Goal: Check status: Check status

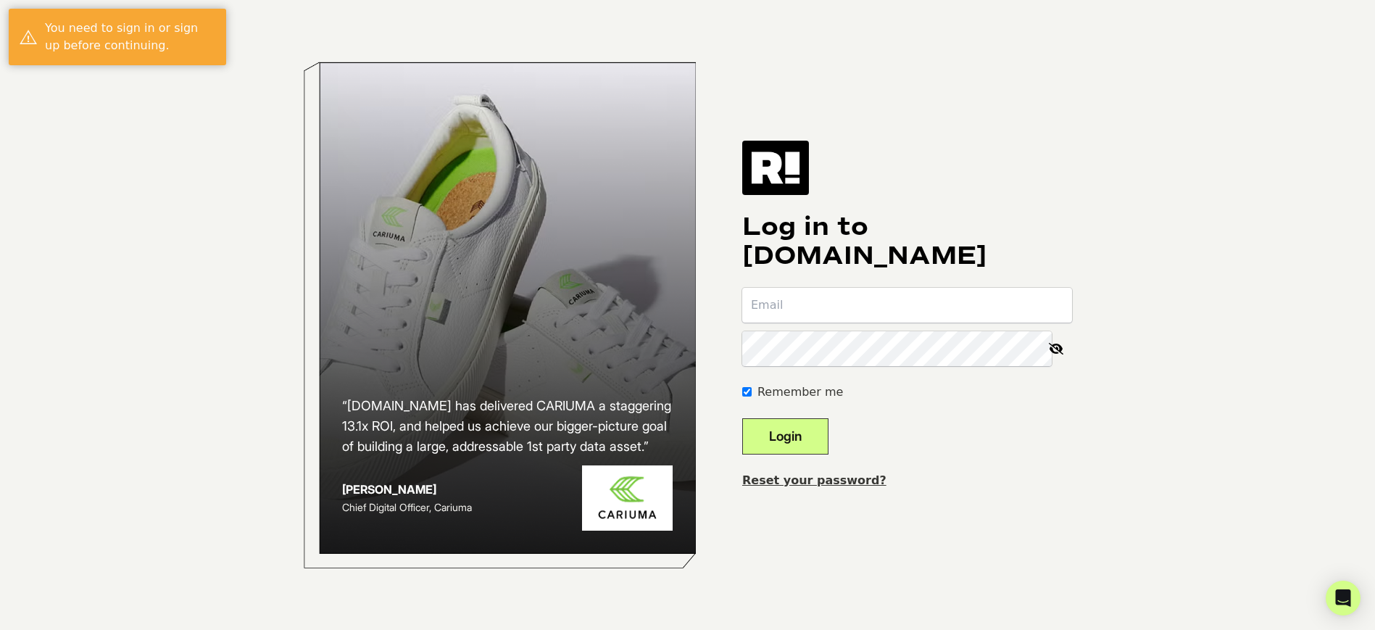
type input "[EMAIL_ADDRESS][DOMAIN_NAME]"
click at [822, 431] on button "Login" at bounding box center [785, 436] width 86 height 36
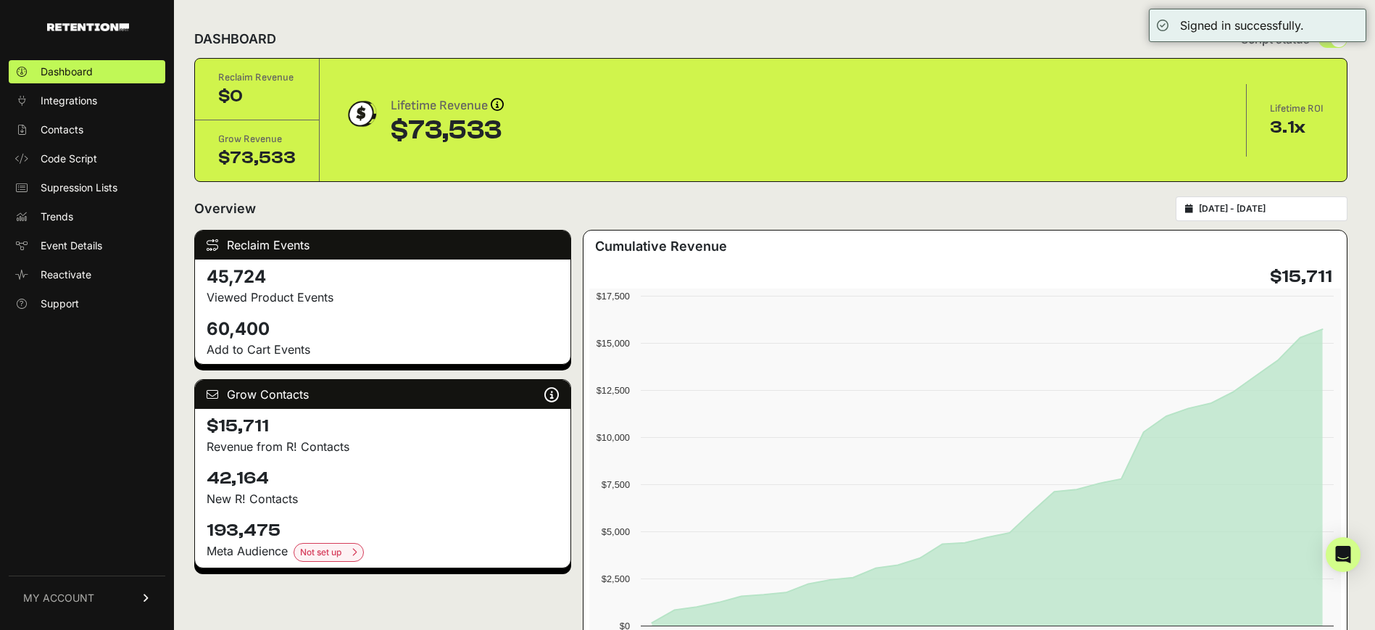
click at [1231, 204] on input "2025-09-01 - 2025-10-01" at bounding box center [1268, 209] width 139 height 12
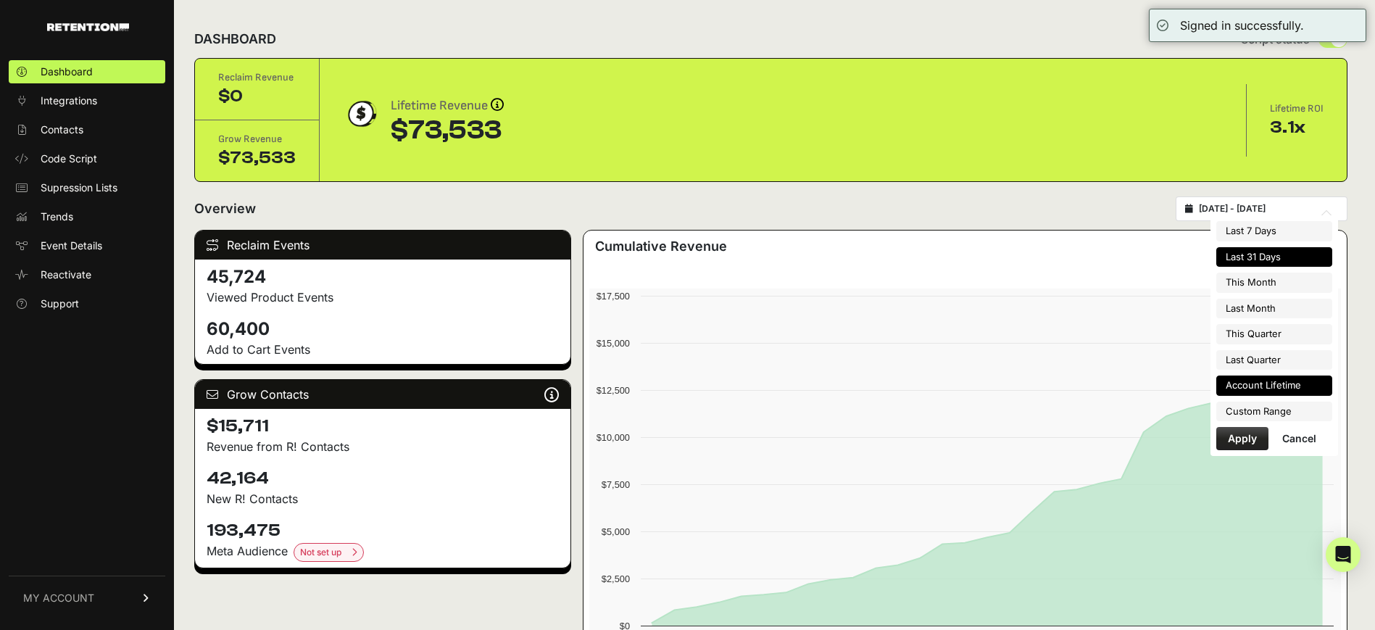
click at [1276, 388] on li "Account Lifetime" at bounding box center [1274, 385] width 116 height 20
type input "2025-03-05 - 2025-10-01"
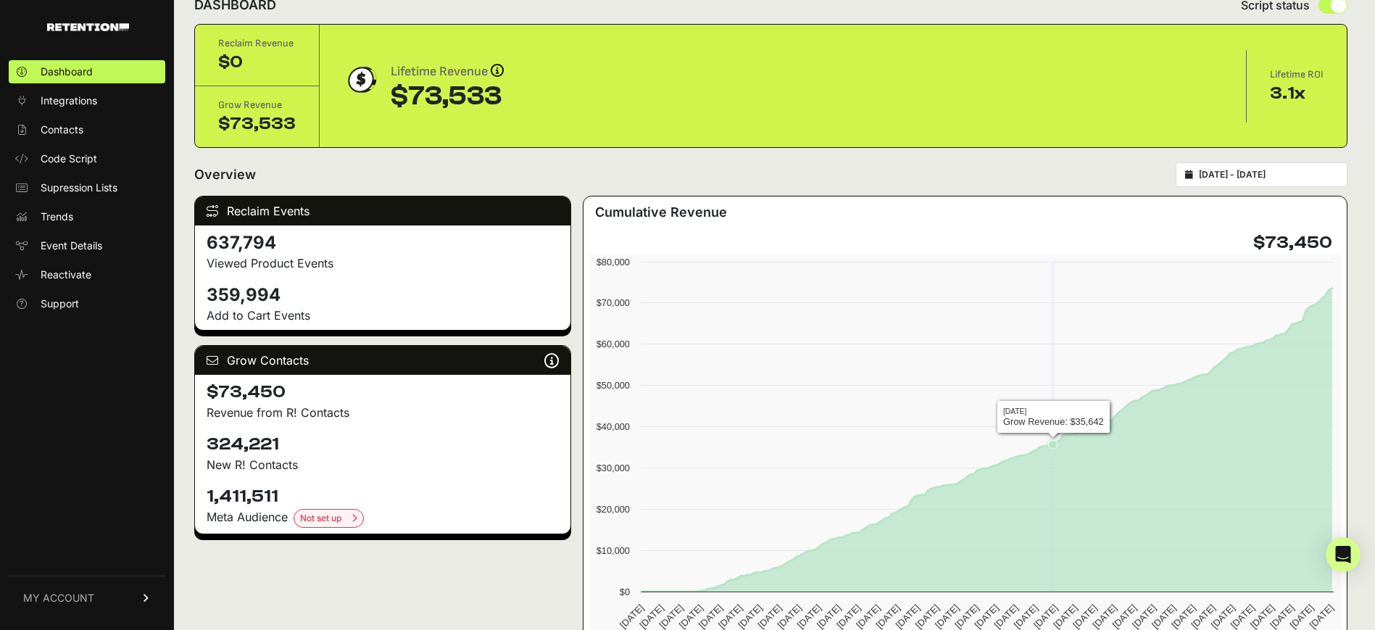
scroll to position [39, 0]
